Goal: Information Seeking & Learning: Learn about a topic

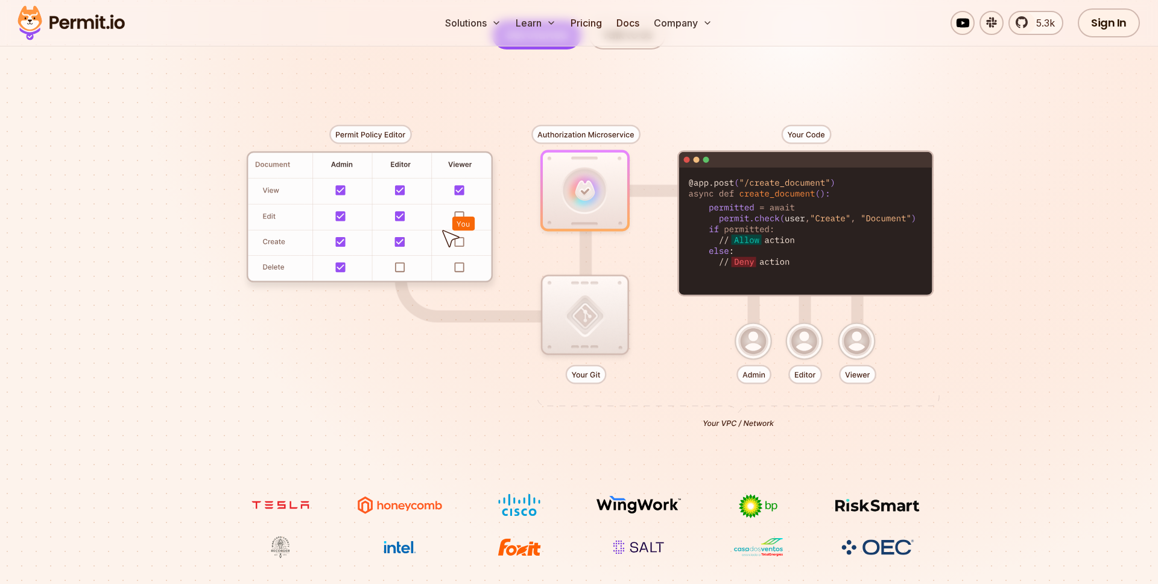
scroll to position [207, 0]
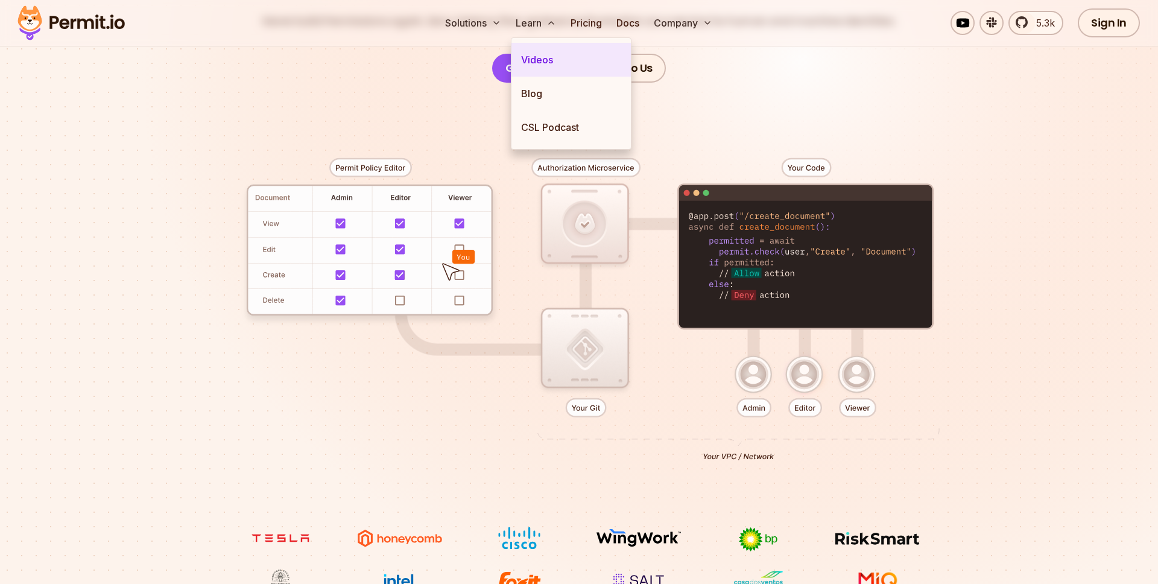
click at [540, 60] on link "Videos" at bounding box center [570, 60] width 119 height 34
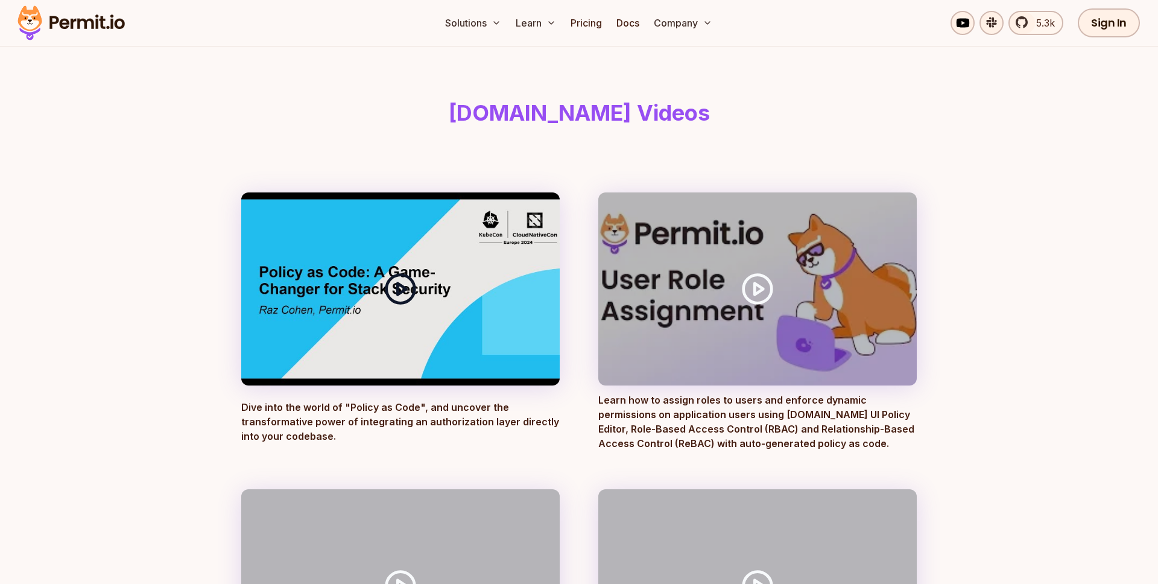
scroll to position [46, 0]
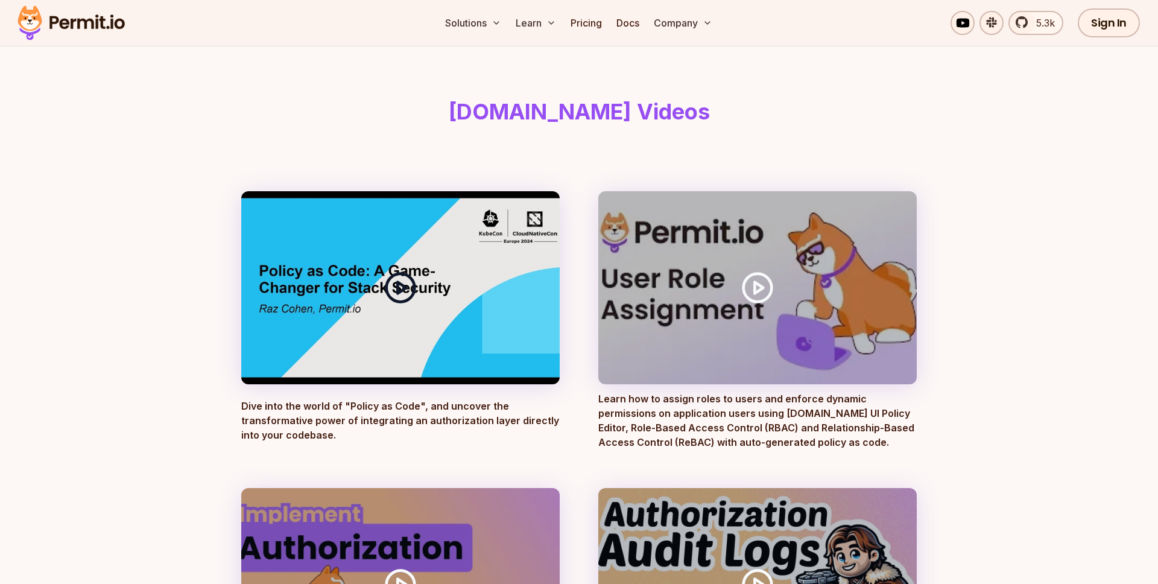
click at [412, 297] on circle at bounding box center [401, 287] width 28 height 28
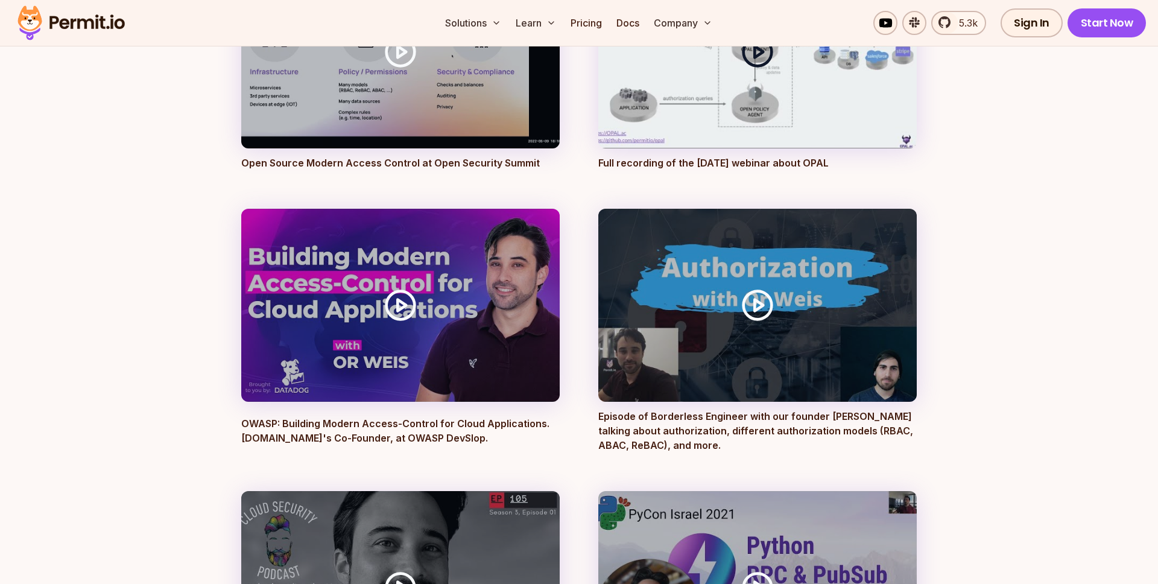
scroll to position [3214, 0]
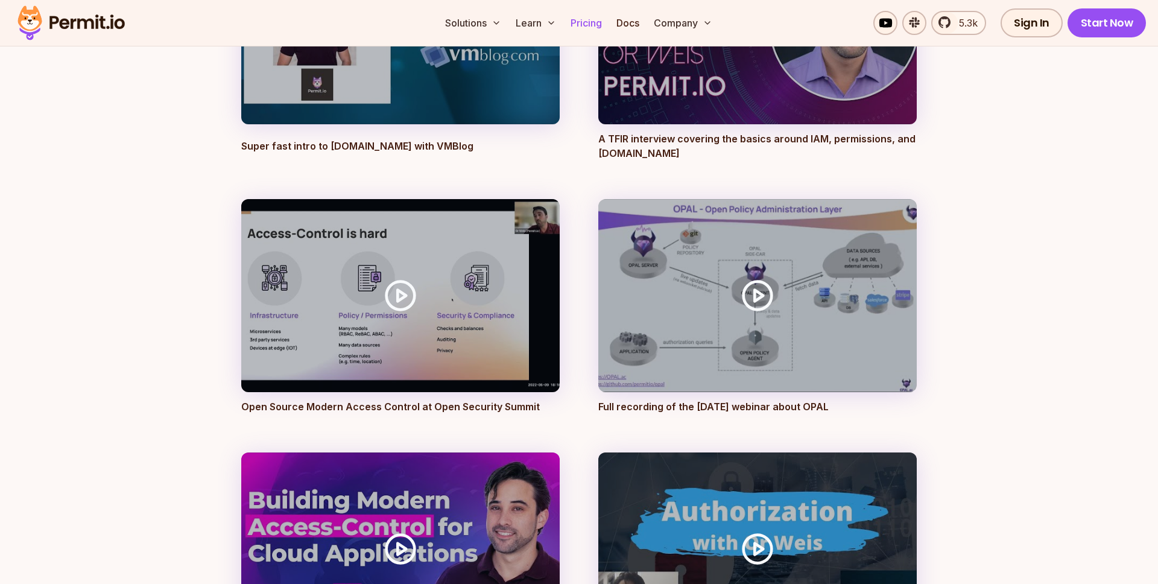
click at [585, 21] on link "Pricing" at bounding box center [586, 23] width 41 height 24
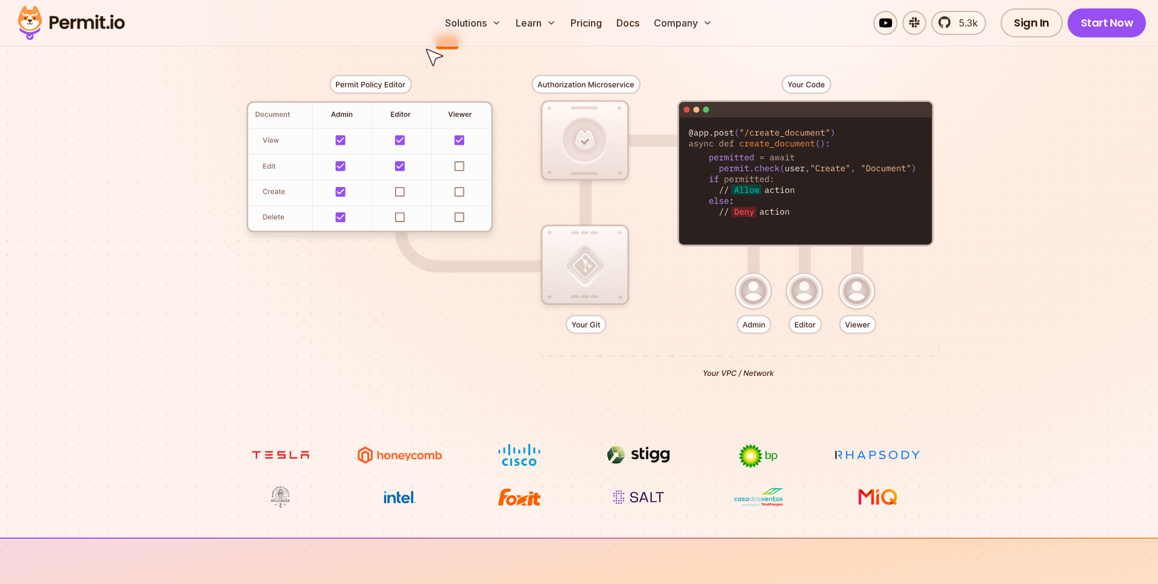
scroll to position [207, 0]
